Goal: Navigation & Orientation: Find specific page/section

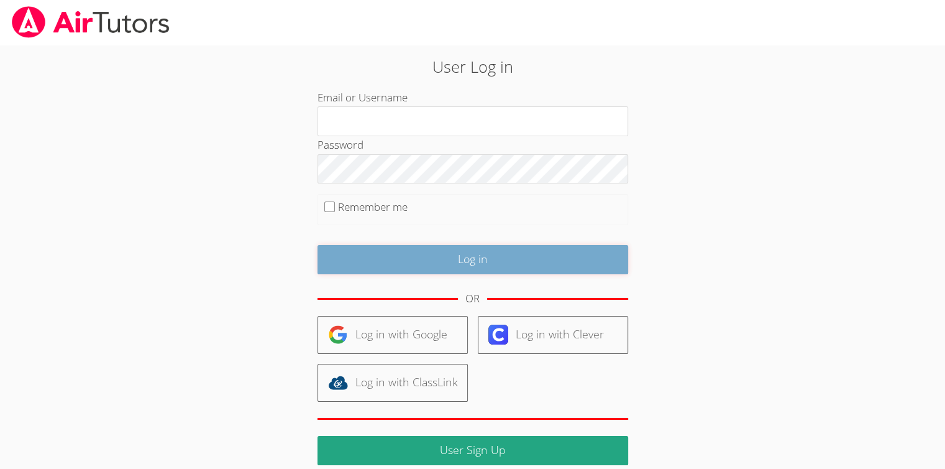
click at [468, 262] on input "Log in" at bounding box center [473, 259] width 311 height 29
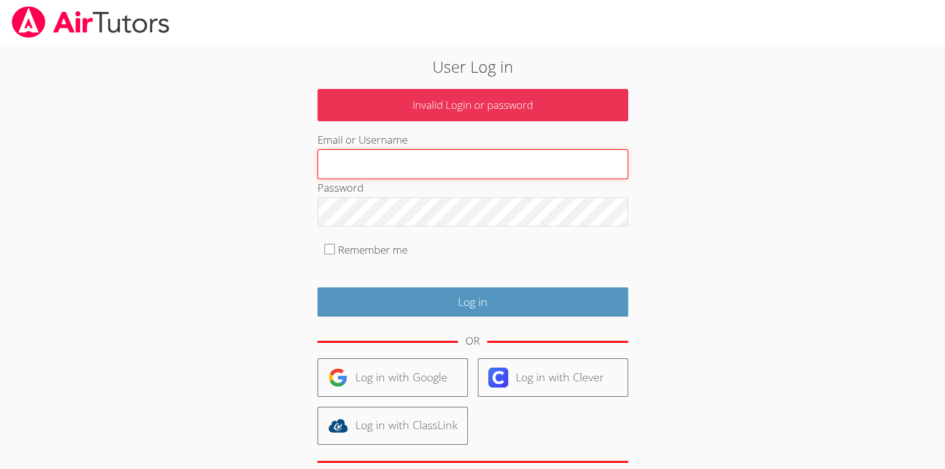
type input "[EMAIL_ADDRESS][DOMAIN_NAME]"
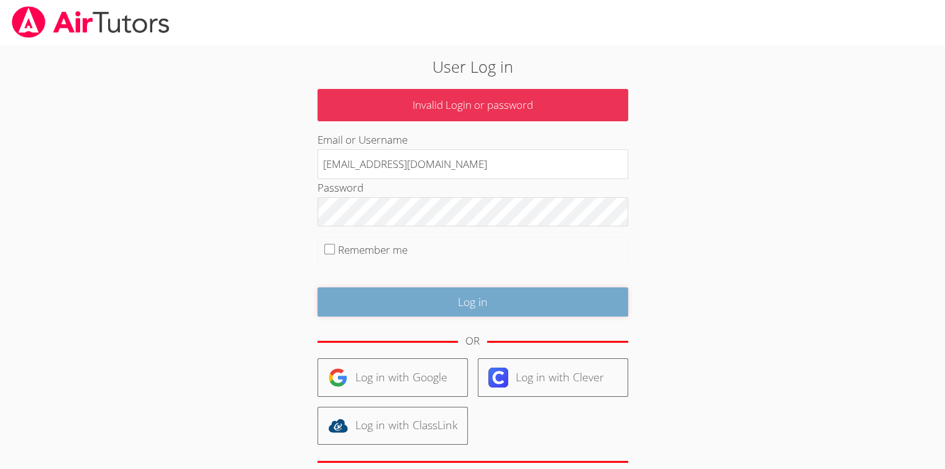
click at [452, 306] on input "Log in" at bounding box center [473, 301] width 311 height 29
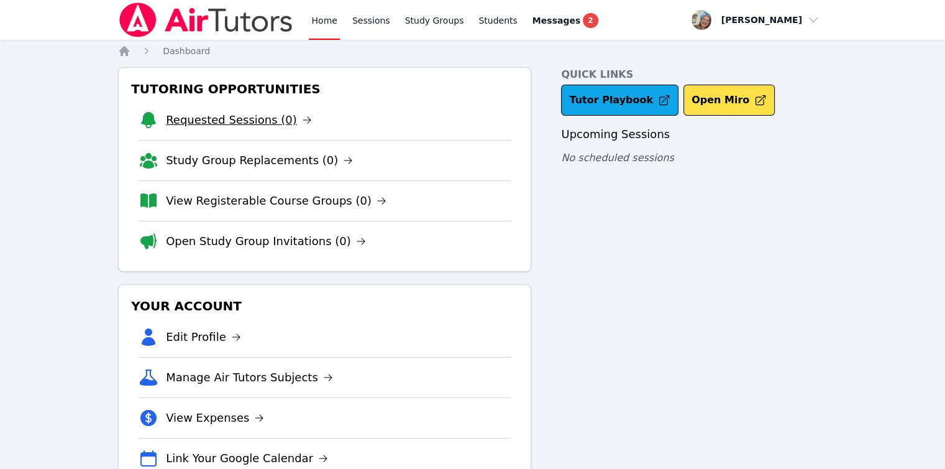
click at [229, 116] on link "Requested Sessions (0)" at bounding box center [239, 119] width 146 height 17
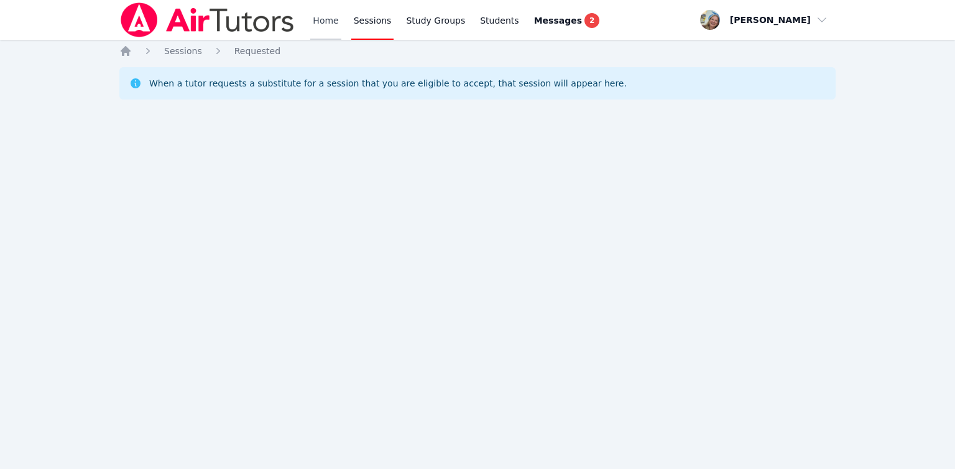
click at [314, 27] on link "Home" at bounding box center [325, 20] width 30 height 40
